Goal: Task Accomplishment & Management: Manage account settings

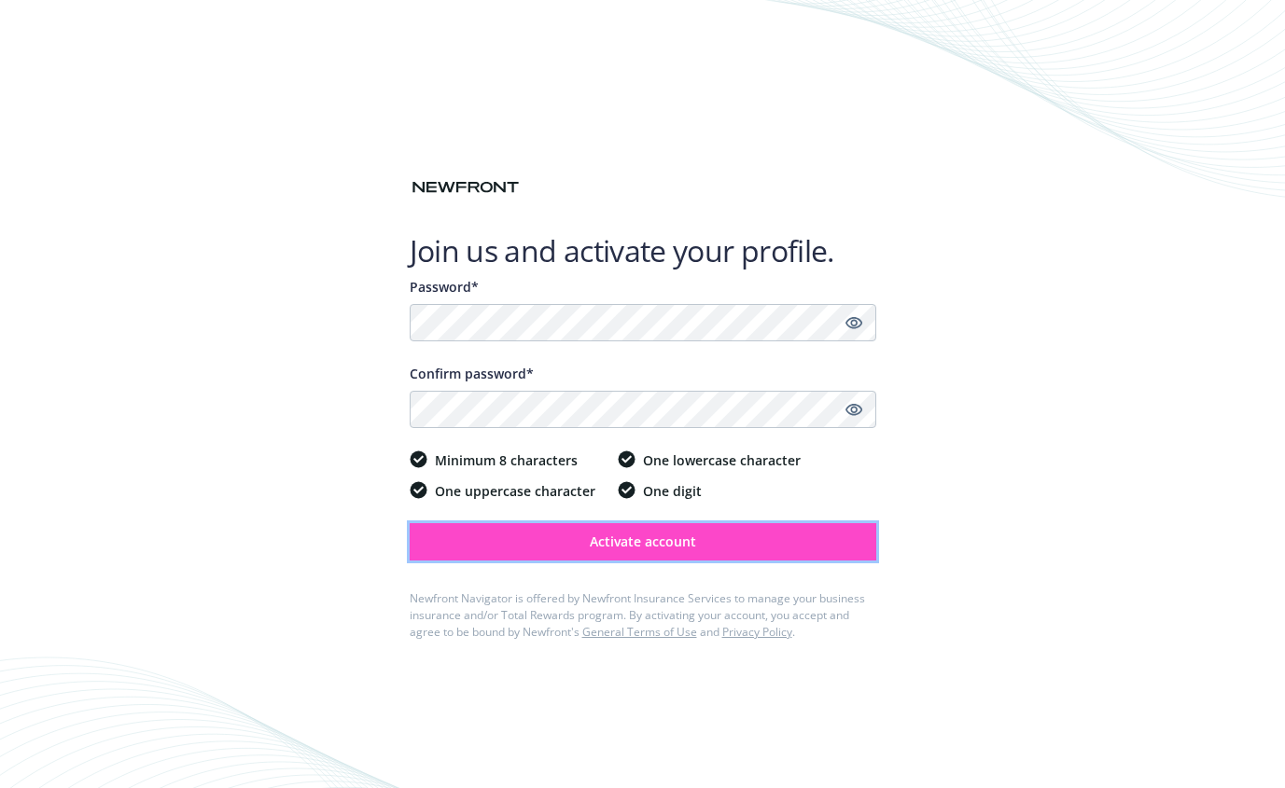
click at [640, 538] on span "Activate account" at bounding box center [643, 542] width 106 height 18
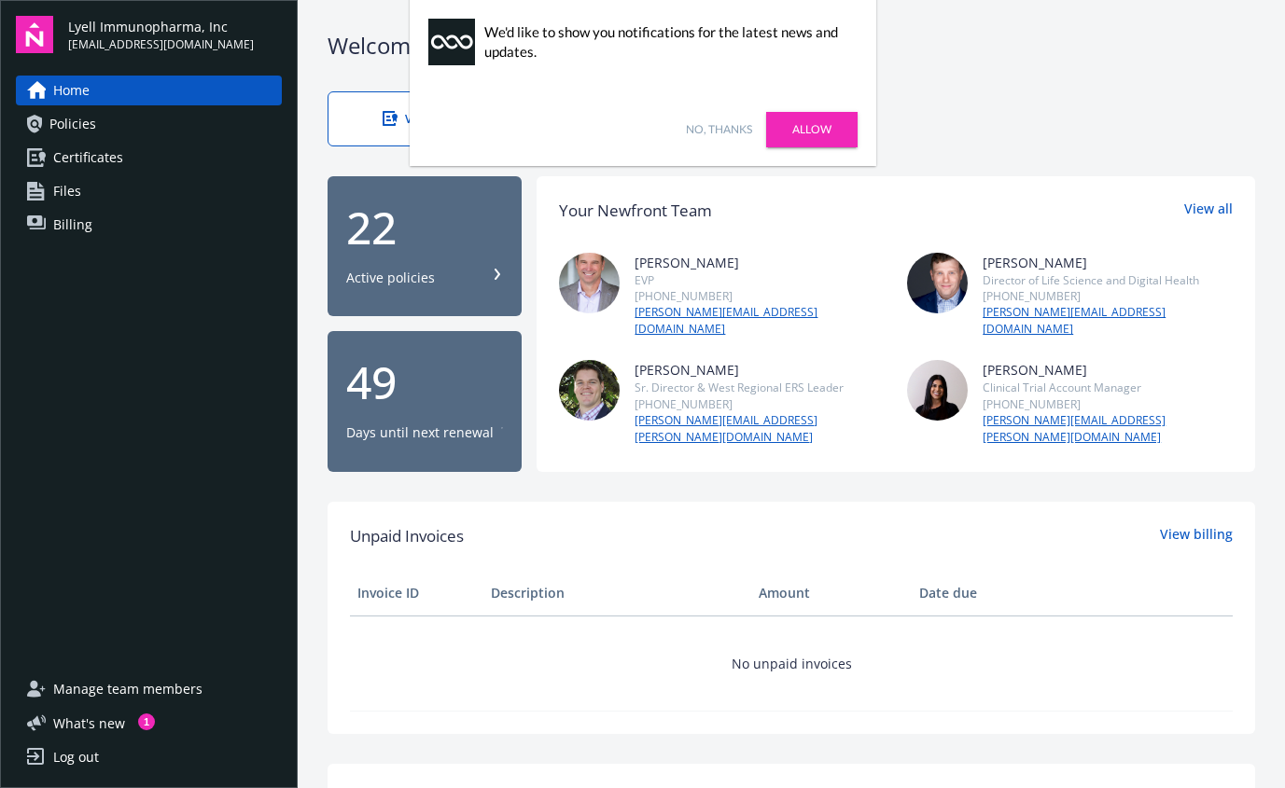
click at [816, 132] on link "Allow" at bounding box center [811, 129] width 91 height 35
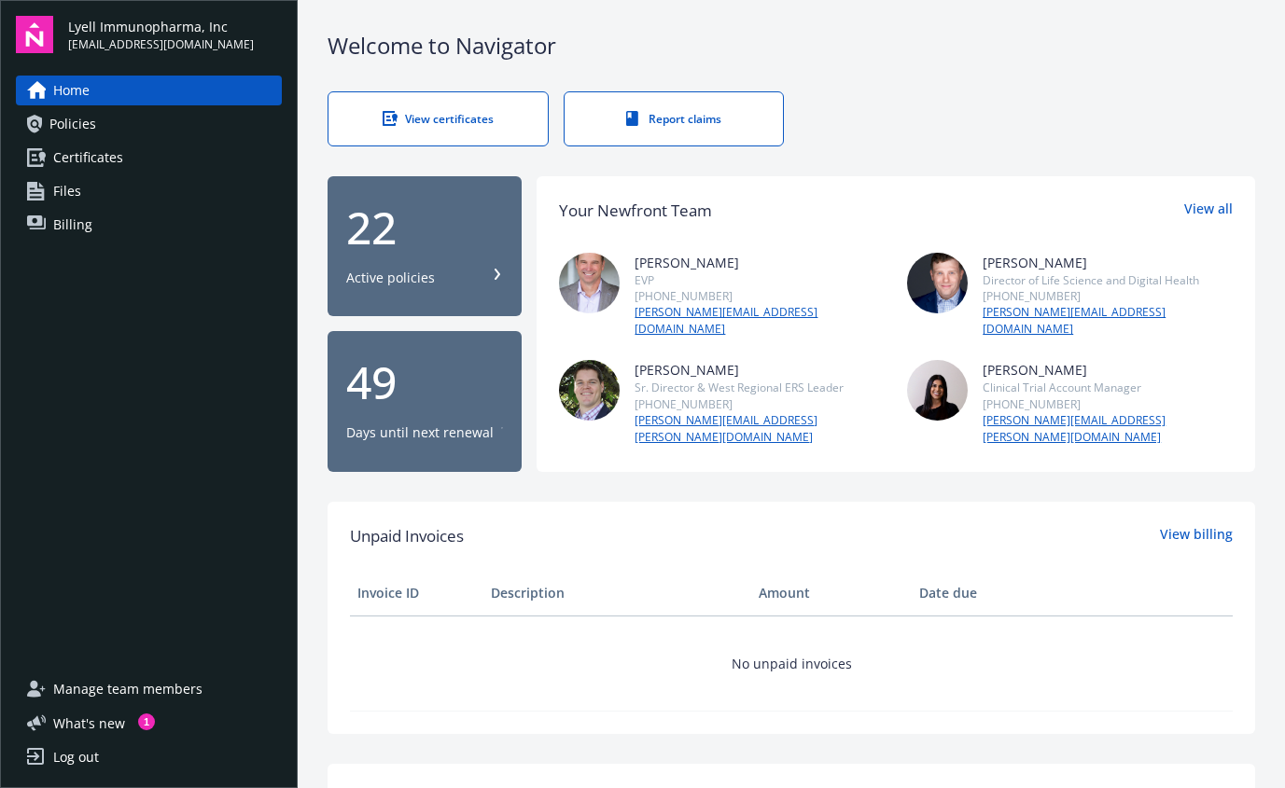
click at [501, 424] on icon at bounding box center [502, 429] width 2 height 11
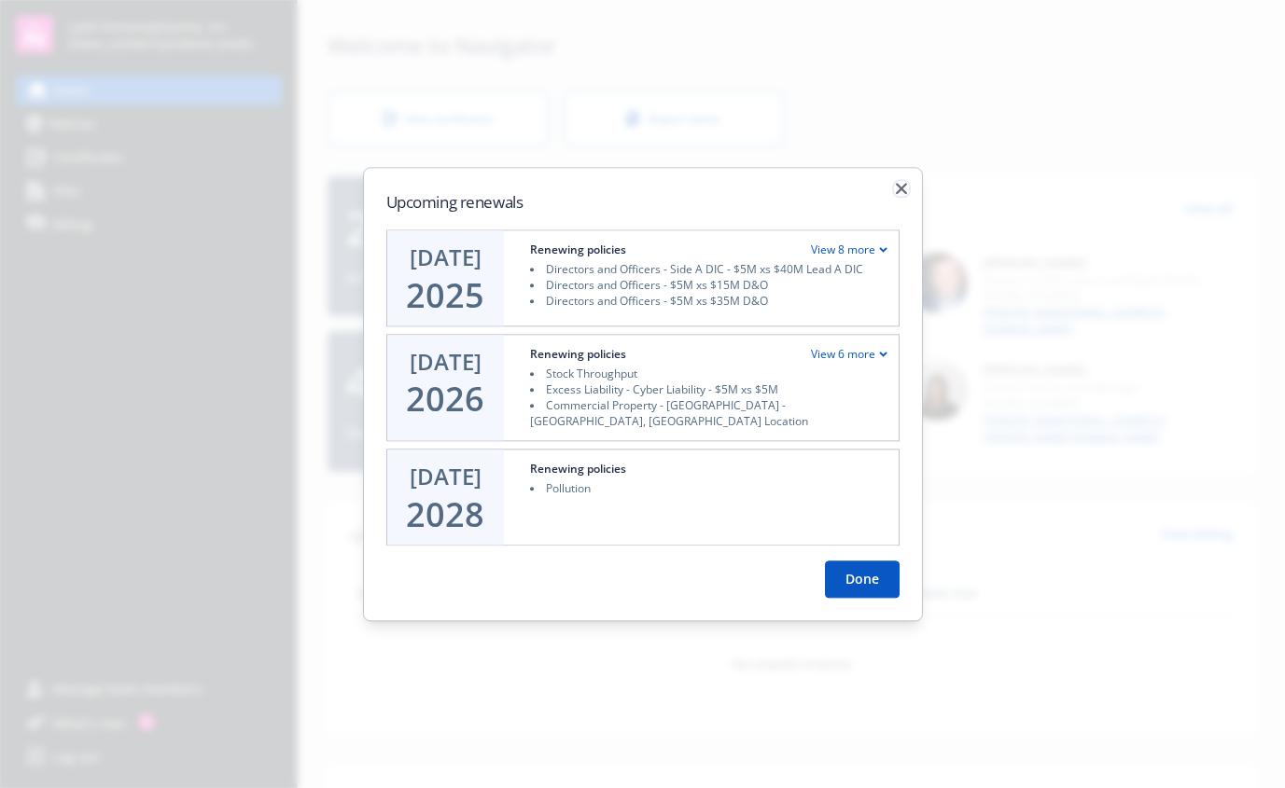
click at [901, 194] on icon "button" at bounding box center [901, 188] width 11 height 11
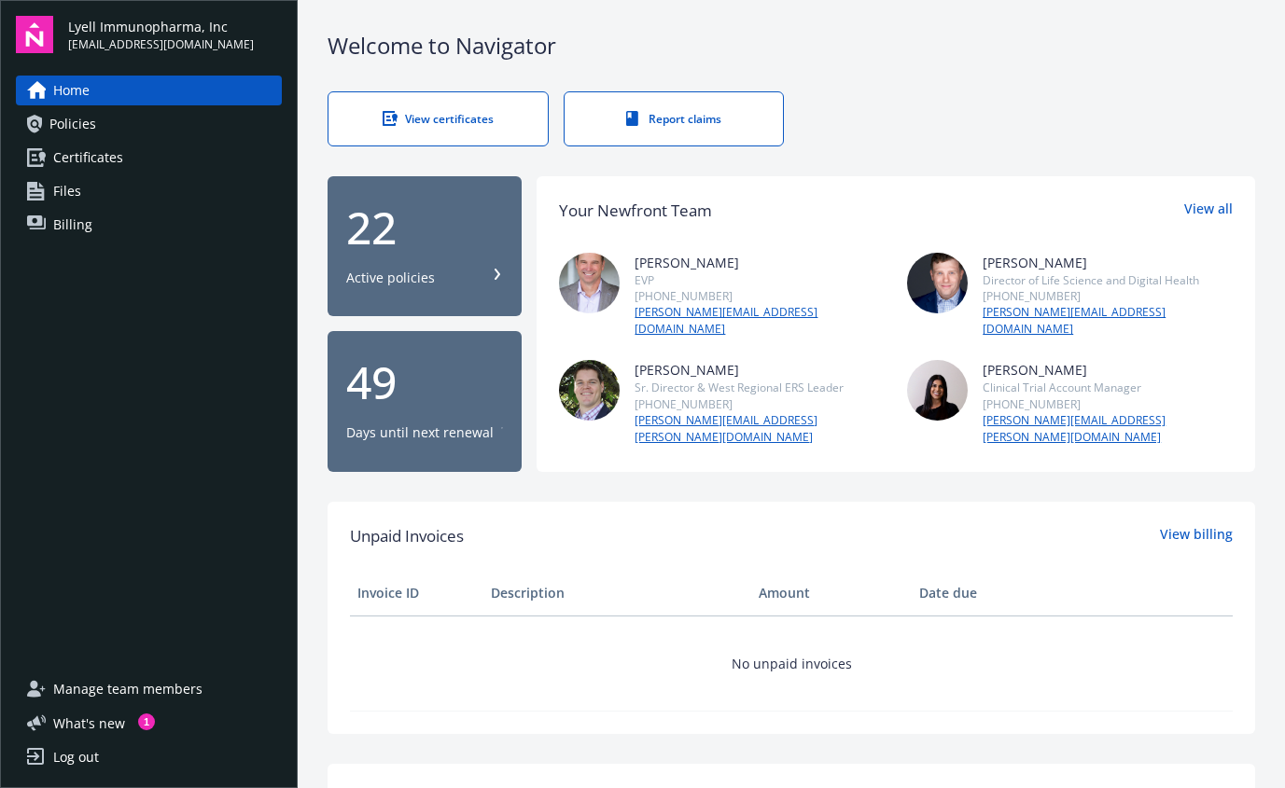
click at [88, 224] on span "Billing" at bounding box center [72, 225] width 39 height 30
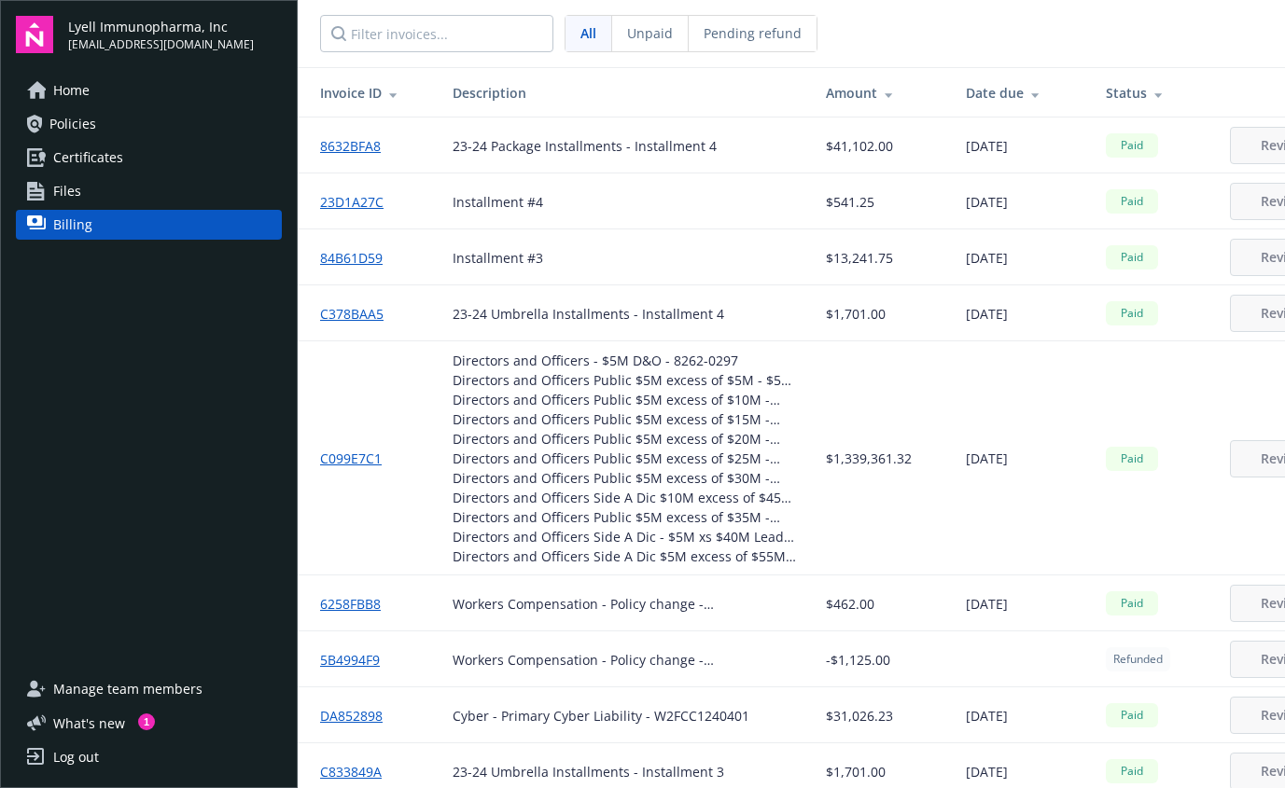
click at [75, 190] on span "Files" at bounding box center [67, 191] width 28 height 30
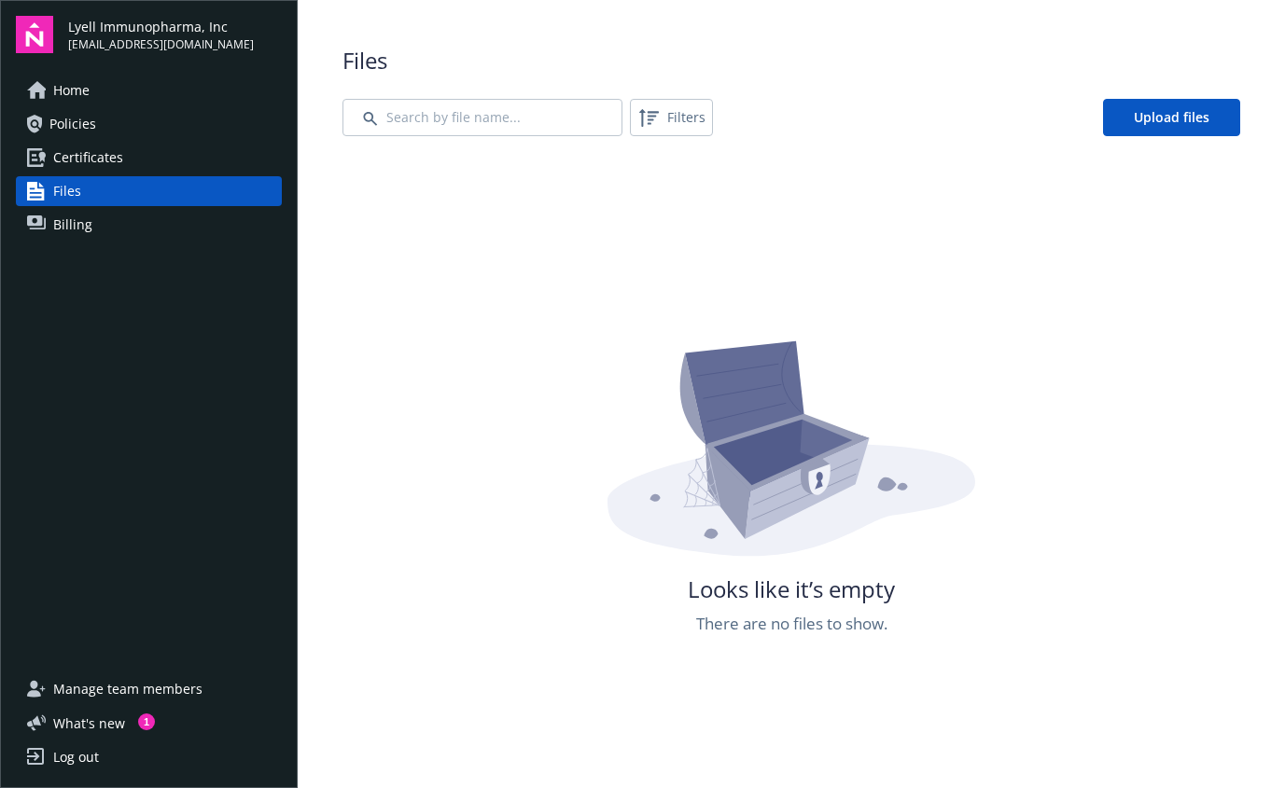
click at [103, 157] on span "Certificates" at bounding box center [88, 158] width 70 height 30
